Goal: Check status: Check status

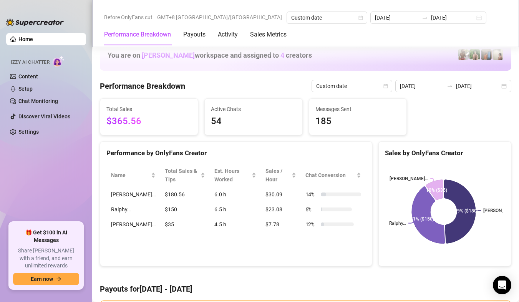
scroll to position [1076, 0]
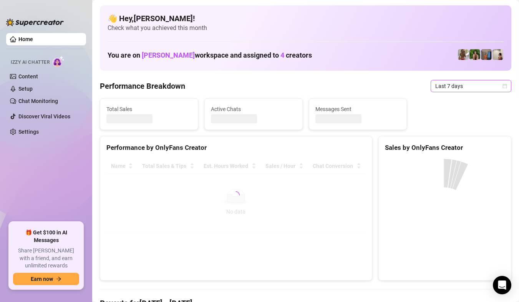
click at [488, 91] on span "Last 7 days" at bounding box center [471, 86] width 71 height 12
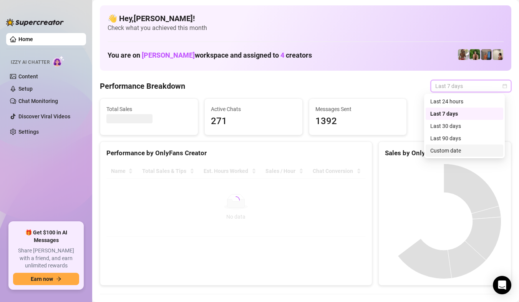
click at [459, 147] on div "Custom date" at bounding box center [465, 150] width 68 height 8
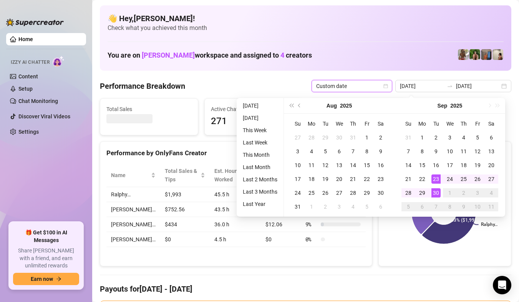
type input "[DATE]"
click at [438, 192] on div "30" at bounding box center [436, 192] width 9 height 9
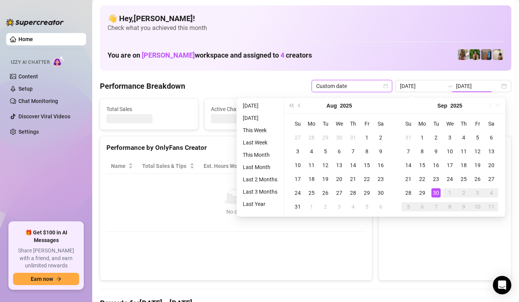
type input "[DATE]"
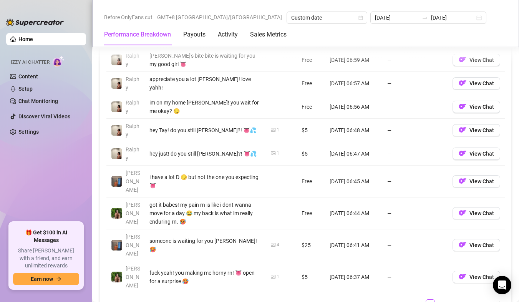
scroll to position [692, 0]
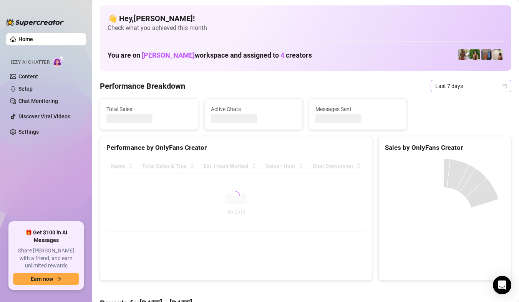
click at [496, 86] on span "Last 7 days" at bounding box center [471, 86] width 71 height 12
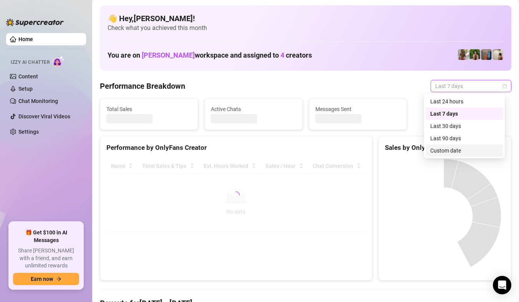
click at [443, 150] on div "Custom date" at bounding box center [465, 150] width 68 height 8
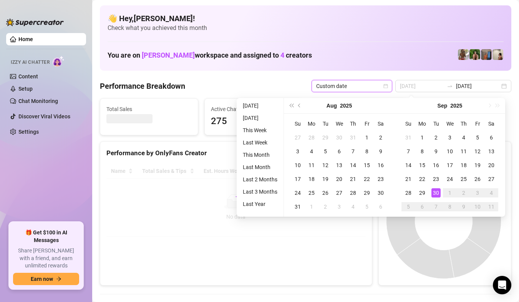
type input "[DATE]"
click at [439, 193] on div "30" at bounding box center [436, 192] width 9 height 9
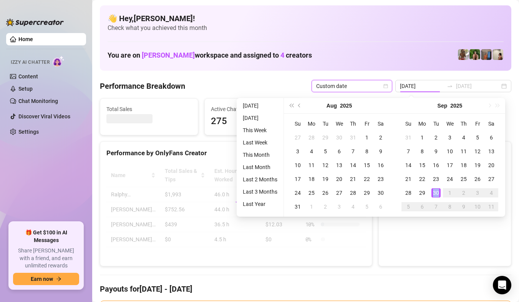
type input "[DATE]"
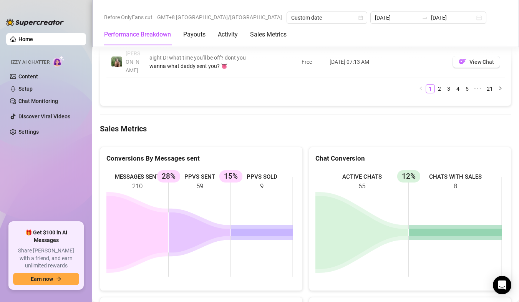
scroll to position [1038, 0]
